Goal: Information Seeking & Learning: Learn about a topic

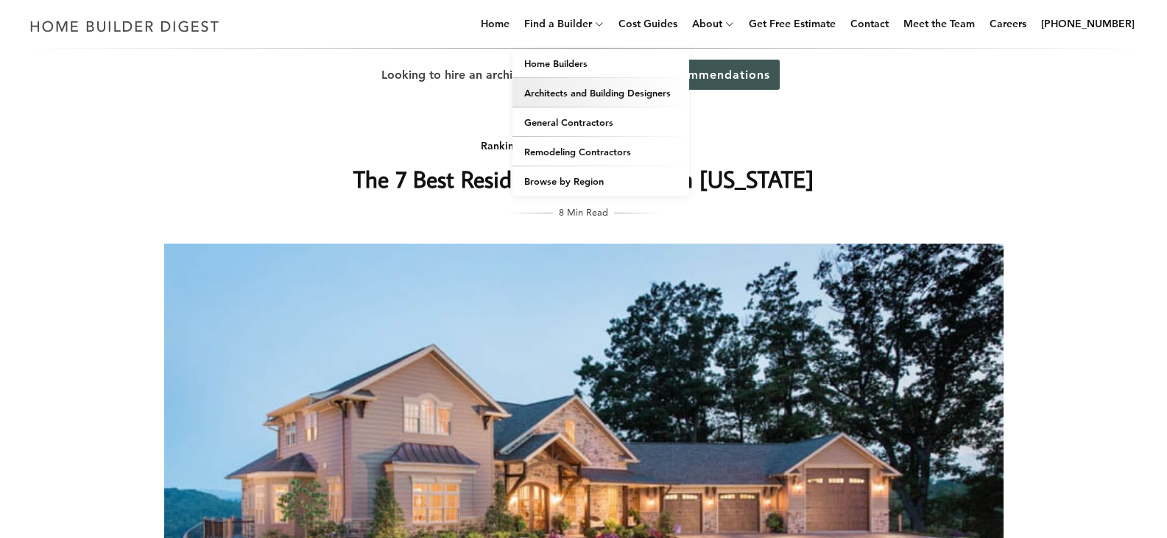
click at [568, 87] on link "Architects and Building Designers" at bounding box center [601, 92] width 177 height 29
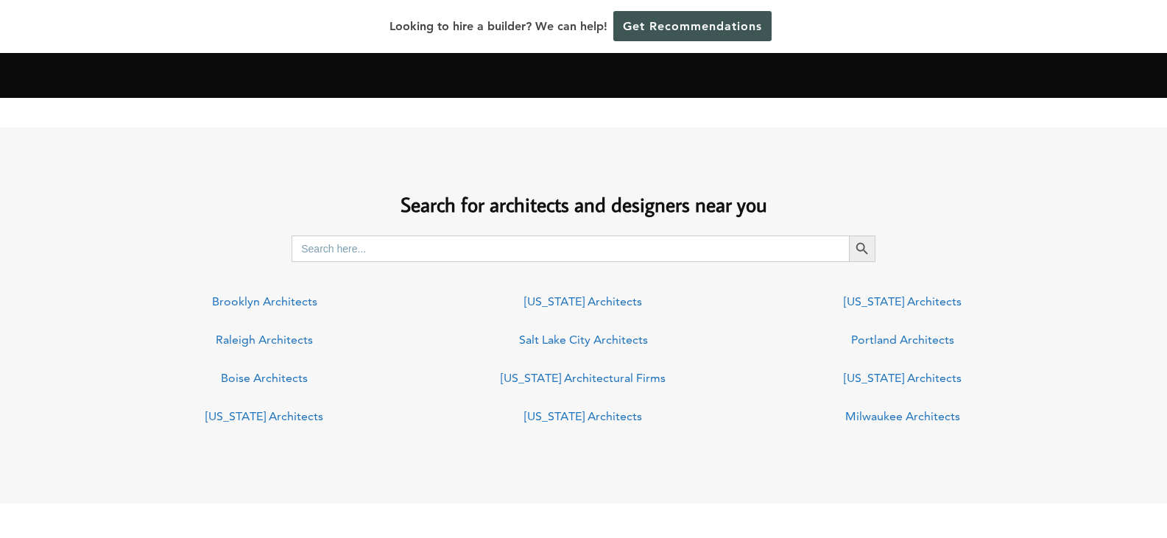
scroll to position [992, 0]
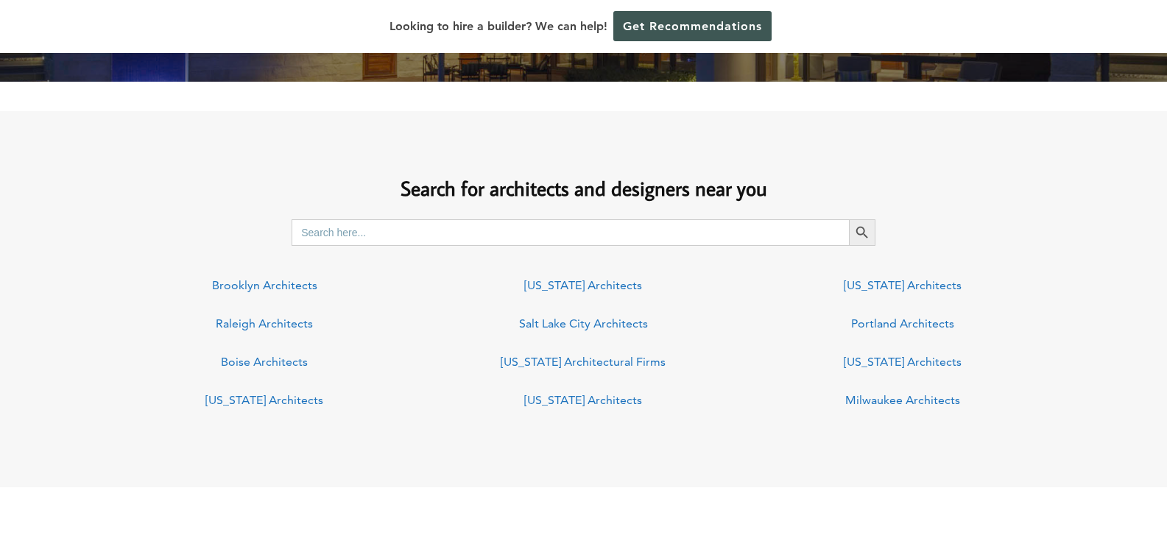
click at [591, 398] on link "Virginia Architects" at bounding box center [583, 400] width 118 height 14
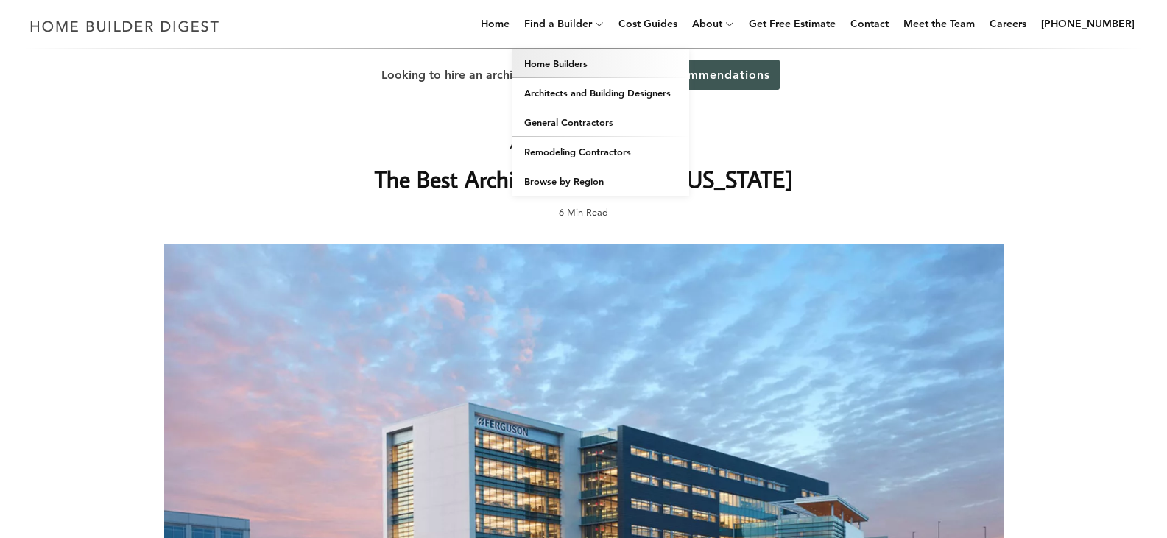
click at [582, 60] on link "Home Builders" at bounding box center [601, 63] width 177 height 29
